Goal: Information Seeking & Learning: Check status

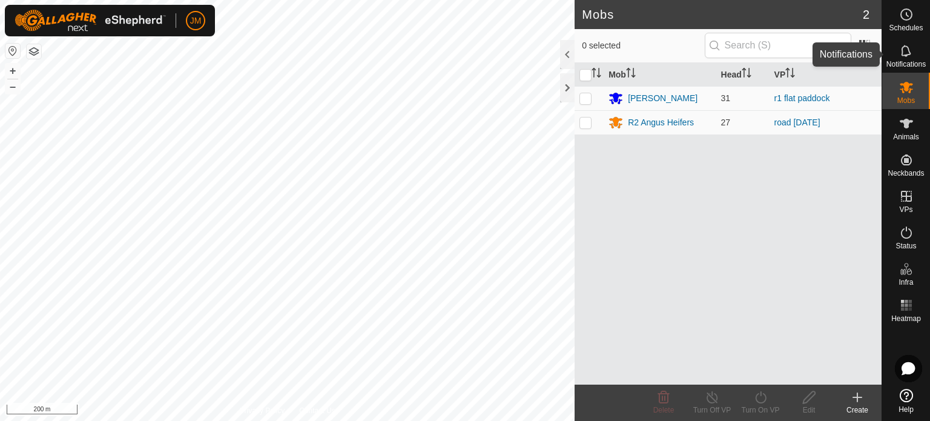
click at [913, 48] on es-notification-svg-icon at bounding box center [906, 50] width 22 height 19
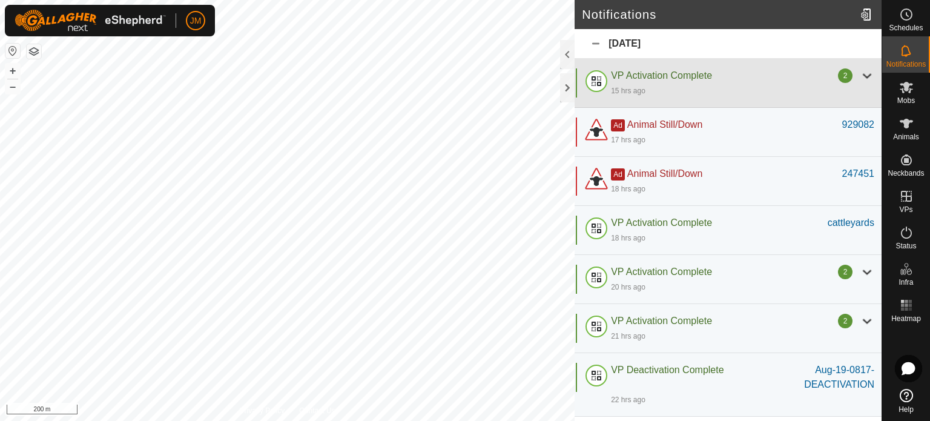
click at [671, 84] on div "15 hrs ago" at bounding box center [742, 90] width 263 height 15
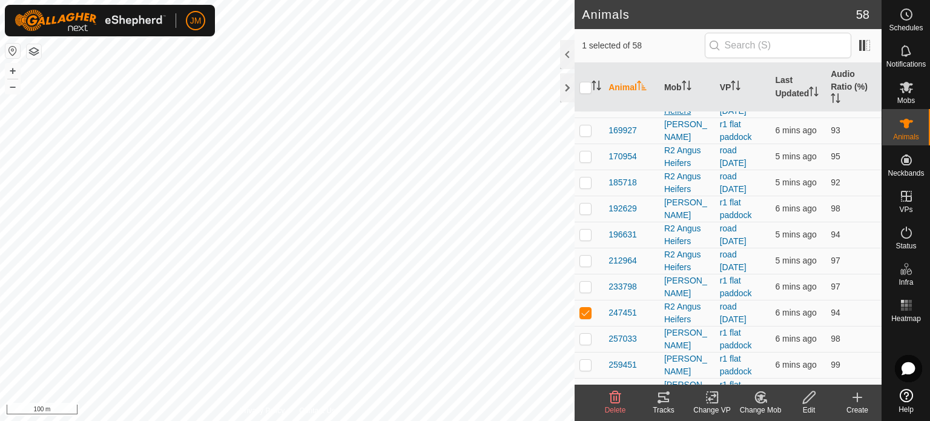
scroll to position [182, 0]
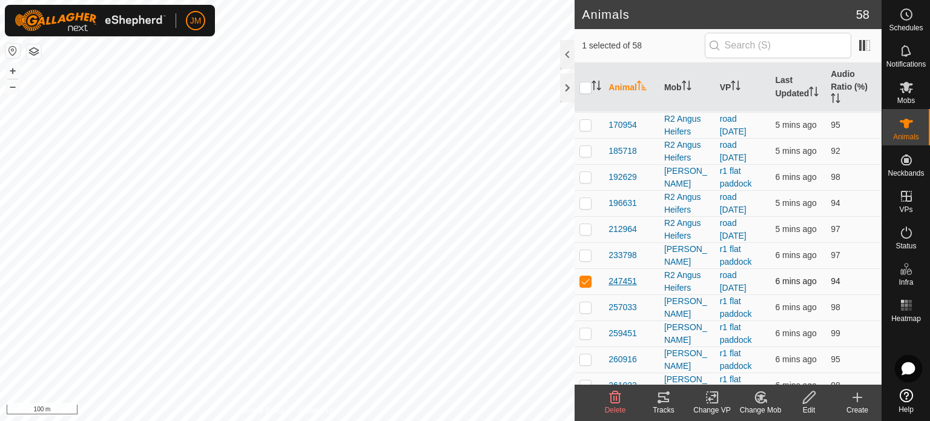
click at [620, 278] on span "247451" at bounding box center [622, 281] width 28 height 13
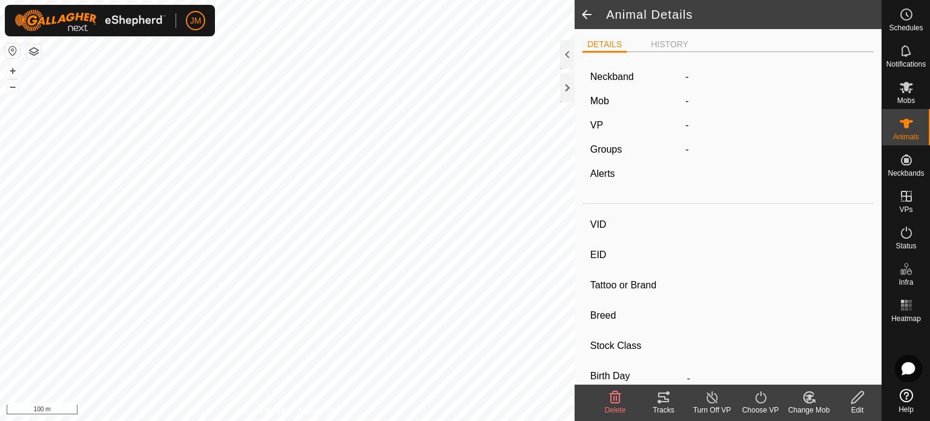
type input "247451"
type input "-"
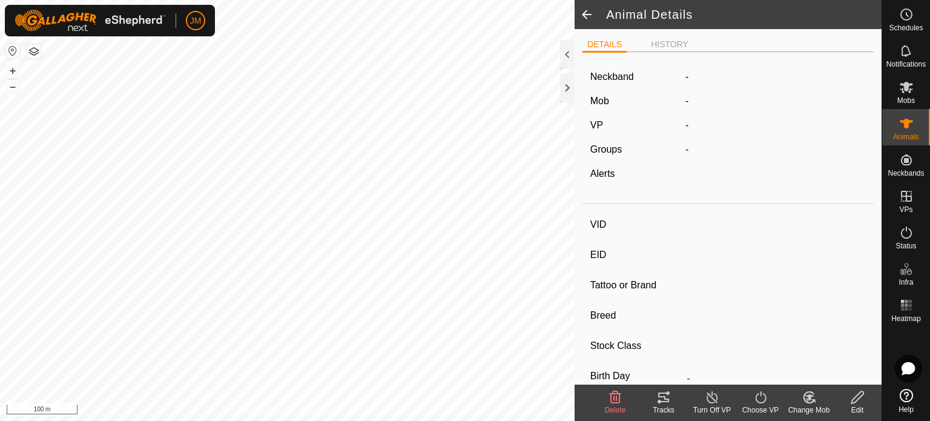
type input "-"
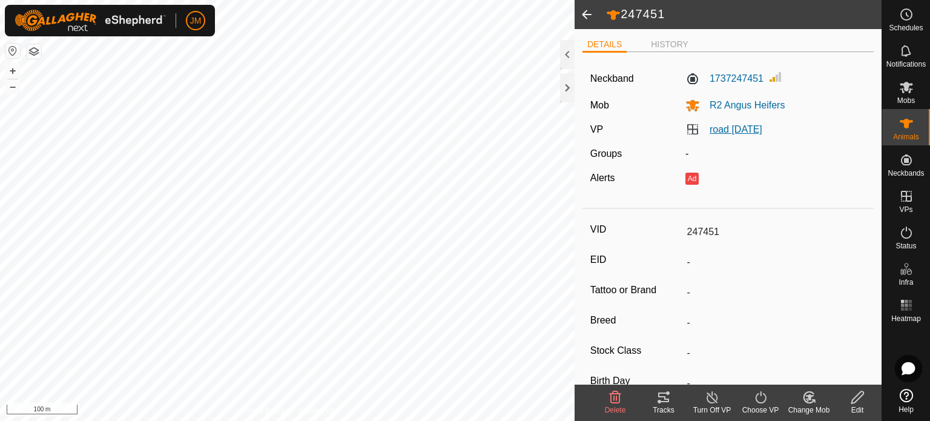
click at [729, 130] on link "road [DATE]" at bounding box center [735, 129] width 53 height 10
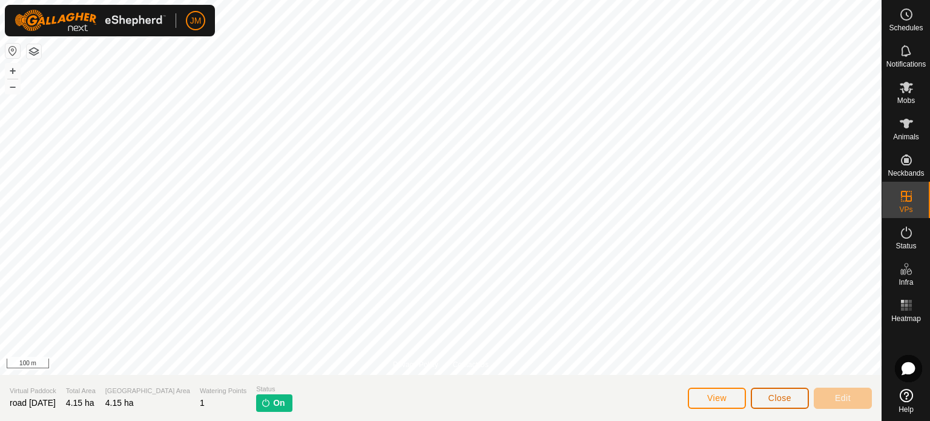
click at [777, 396] on span "Close" at bounding box center [779, 398] width 23 height 10
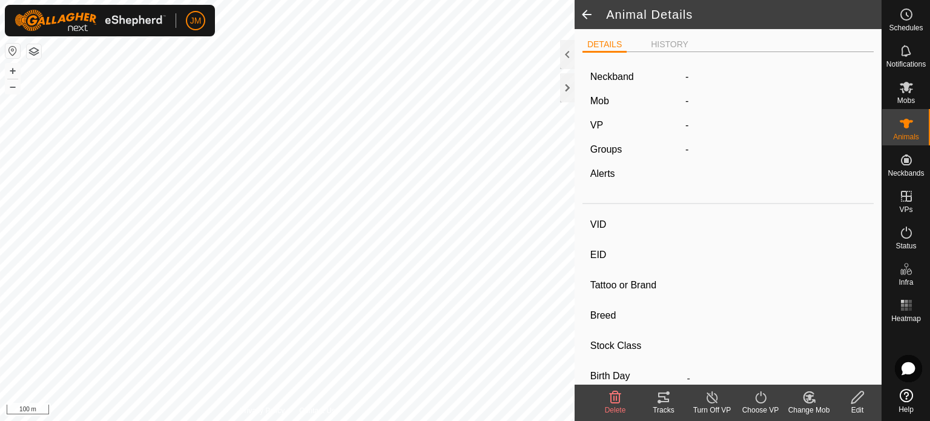
type input "247451"
type input "-"
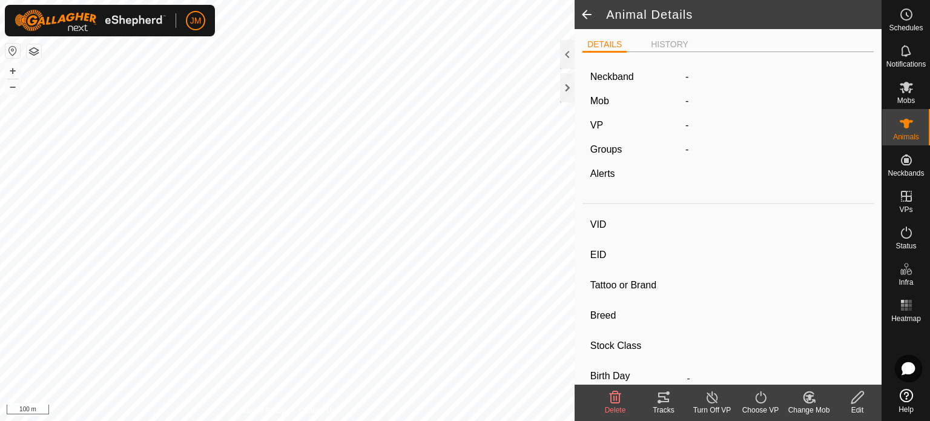
type input "-"
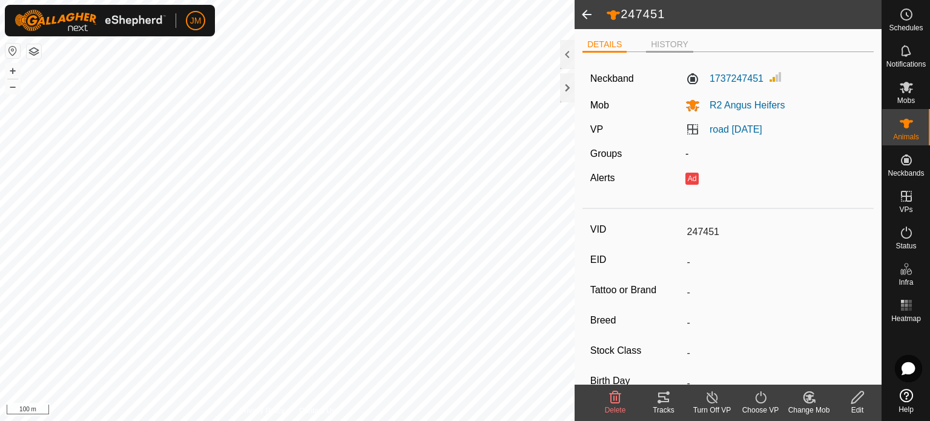
click at [678, 45] on li "HISTORY" at bounding box center [669, 45] width 47 height 15
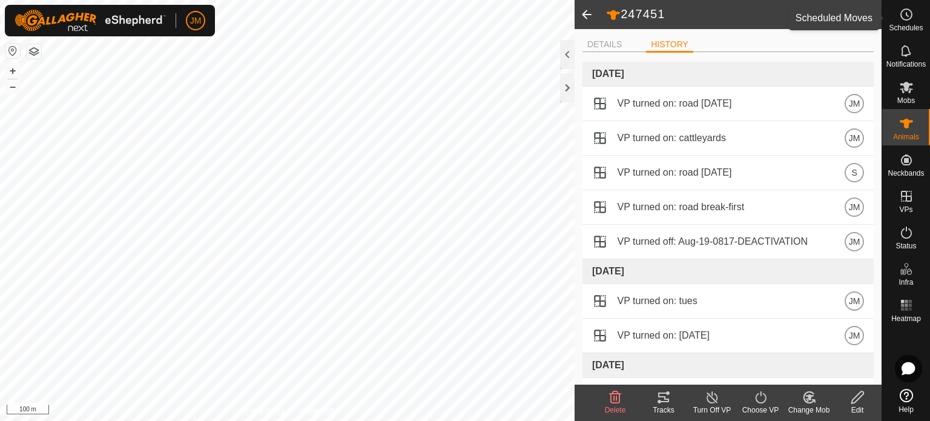
click at [900, 20] on icon at bounding box center [906, 14] width 15 height 15
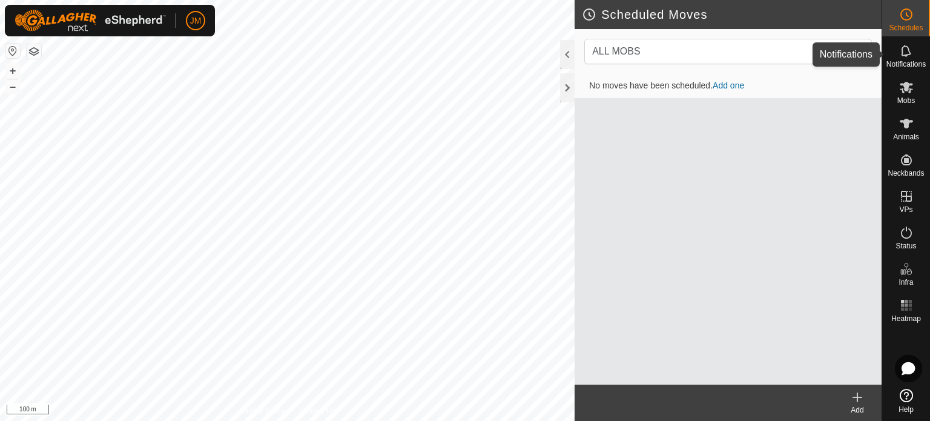
click at [910, 53] on icon at bounding box center [905, 50] width 10 height 11
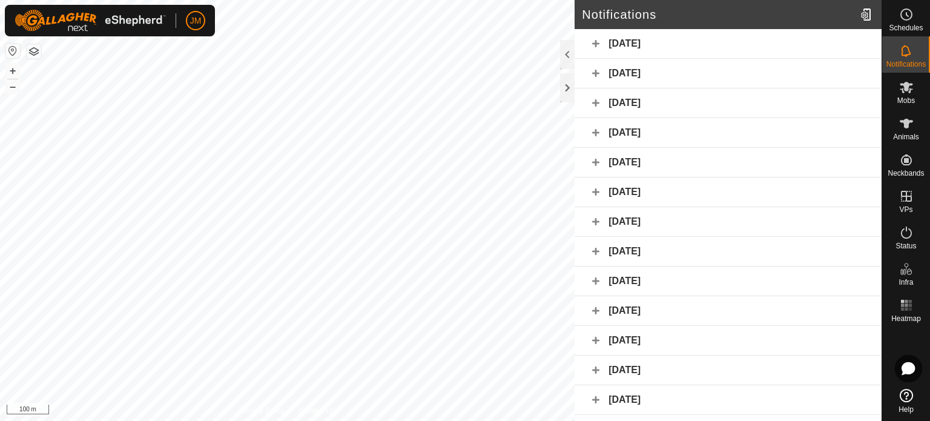
click at [781, 37] on div "[DATE]" at bounding box center [727, 44] width 307 height 30
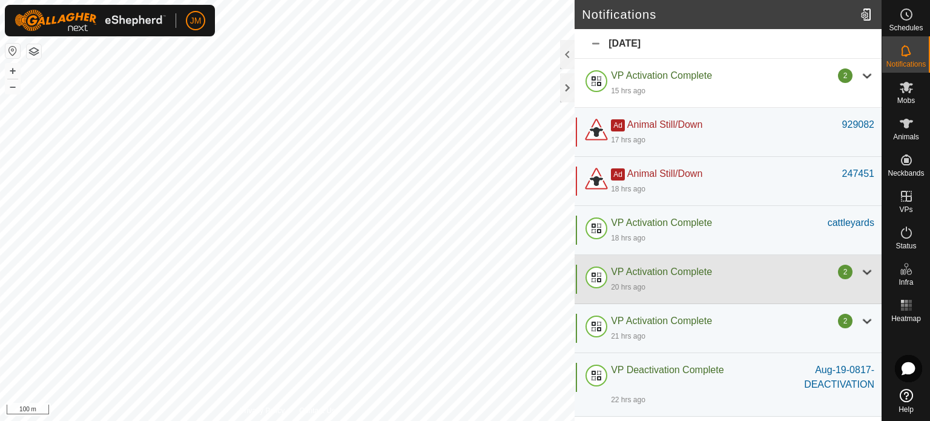
click at [761, 289] on div "20 hrs ago" at bounding box center [742, 286] width 263 height 15
